Goal: Entertainment & Leisure: Consume media (video, audio)

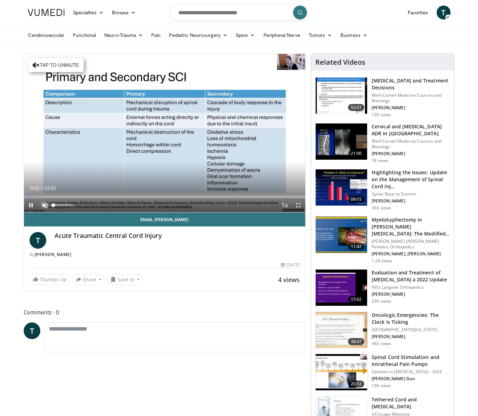
click at [45, 204] on span "Video Player" at bounding box center [45, 205] width 14 height 14
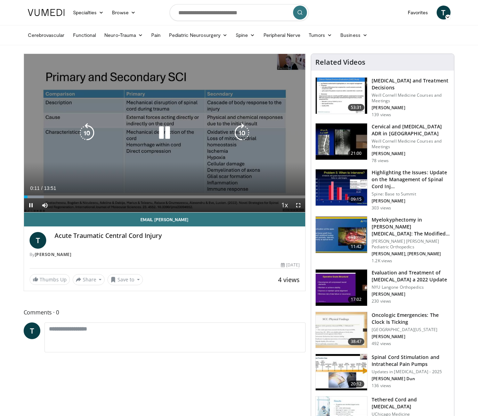
click at [165, 132] on icon "Video Player" at bounding box center [164, 132] width 19 height 19
